Goal: Find specific page/section: Find specific page/section

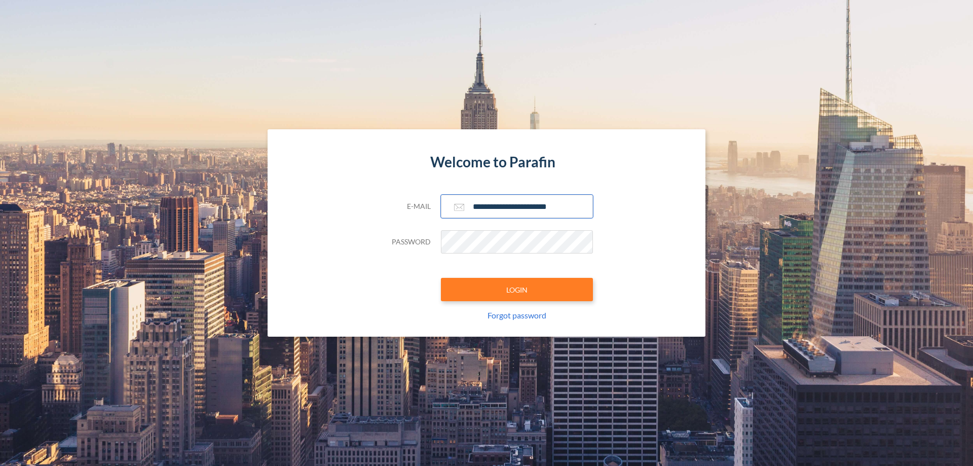
type input "**********"
click at [517, 289] on button "LOGIN" at bounding box center [517, 289] width 152 height 23
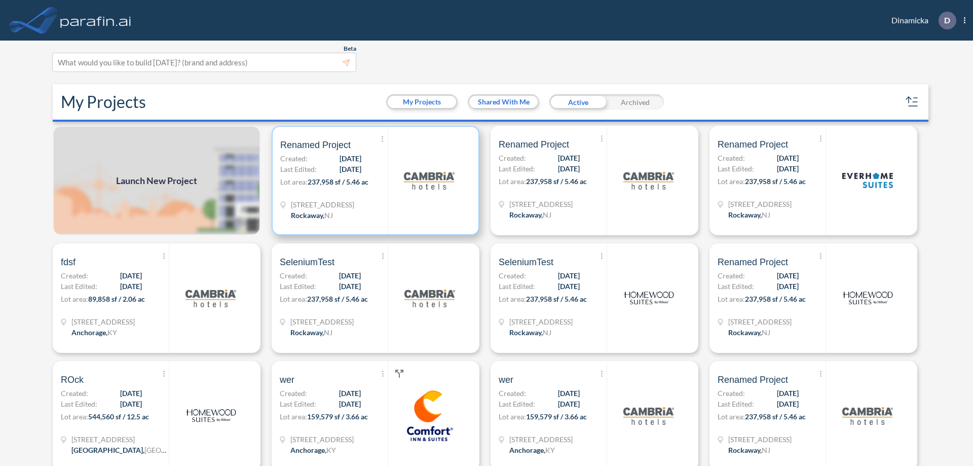
scroll to position [3, 0]
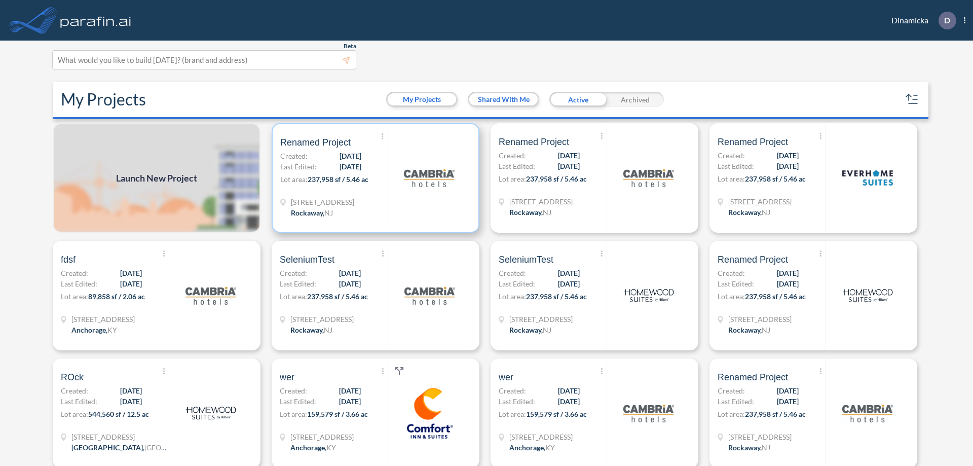
click at [374, 178] on p "Lot area: 237,958 sf / 5.46 ac" at bounding box center [333, 181] width 107 height 15
